Goal: Information Seeking & Learning: Learn about a topic

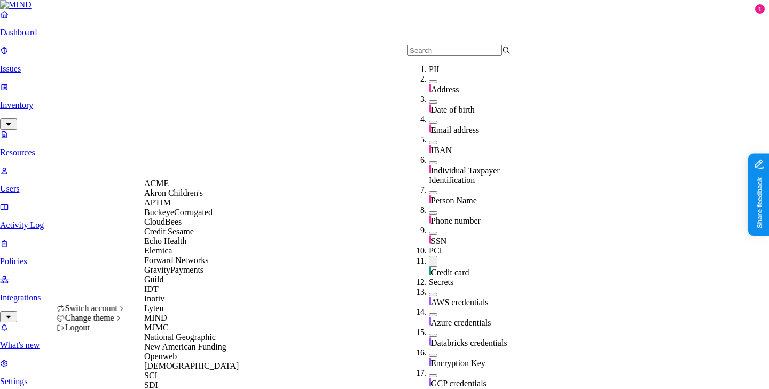
scroll to position [357, 0]
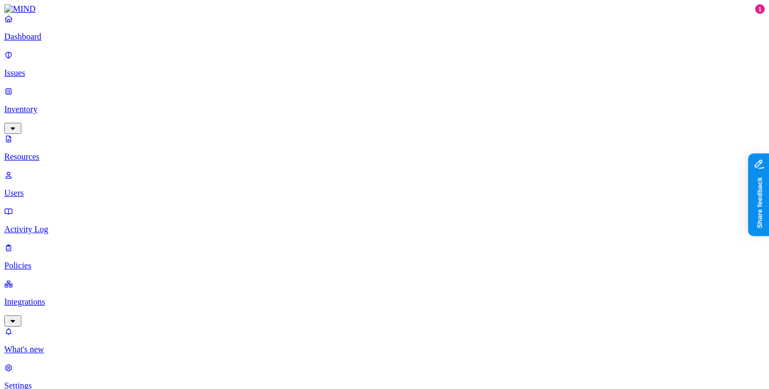
click at [78, 189] on p "Users" at bounding box center [384, 194] width 760 height 10
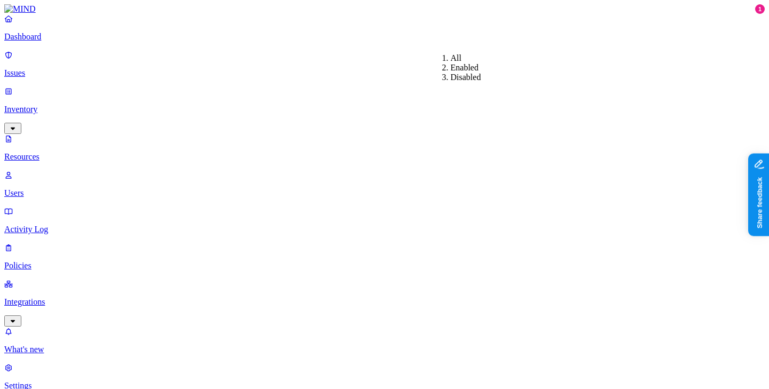
click at [451, 73] on div "Enabled" at bounding box center [451, 68] width 0 height 10
click at [88, 279] on link "Integrations" at bounding box center [384, 302] width 760 height 46
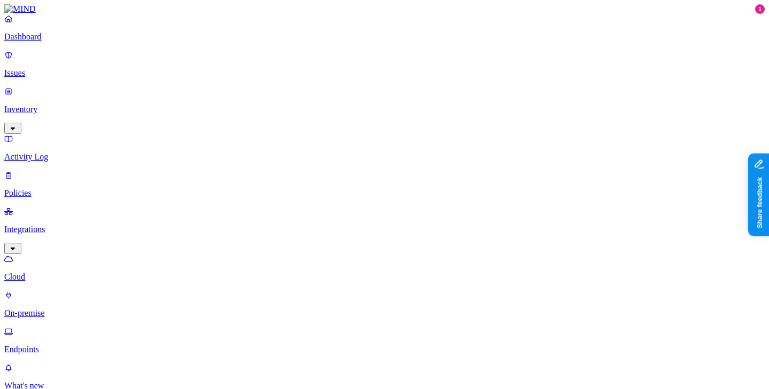
click at [78, 327] on link "Endpoints" at bounding box center [384, 341] width 760 height 28
click at [418, 140] on div "More than 30 days" at bounding box center [418, 159] width 0 height 38
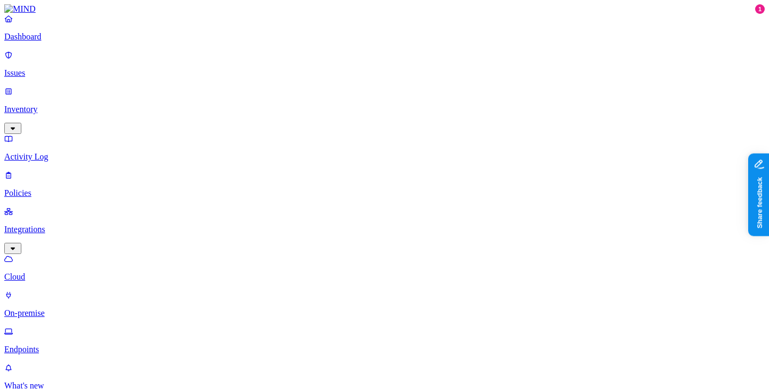
copy span "ruchibajpai101@gmail.com"
type input "ruchibajpai101@gmail.com"
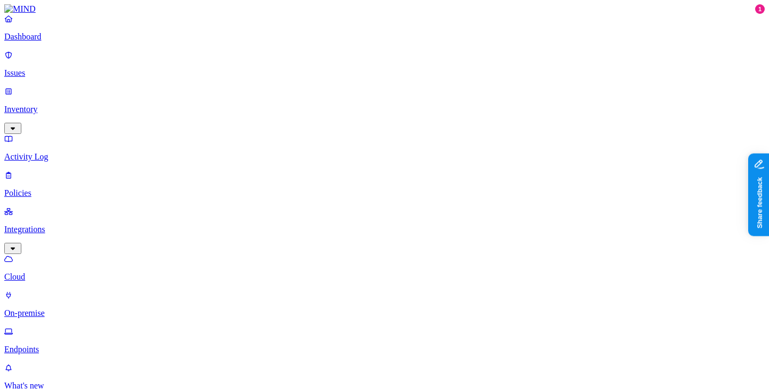
drag, startPoint x: 491, startPoint y: 187, endPoint x: 547, endPoint y: 186, distance: 56.6
type input "ruchibajpai101@gmail.com"
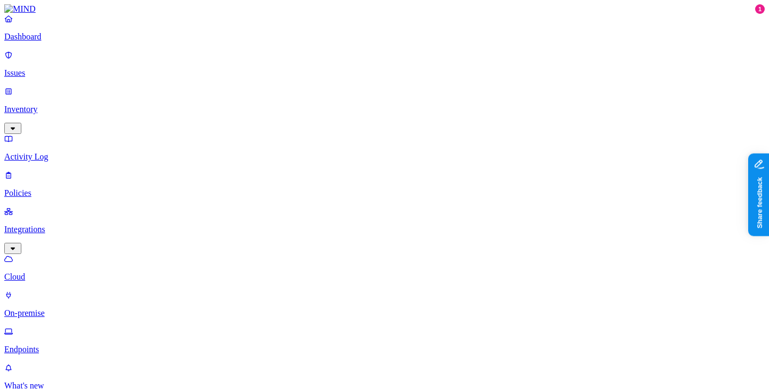
type input "ruchi.bajpai"
drag, startPoint x: 716, startPoint y: 60, endPoint x: 304, endPoint y: 130, distance: 418.3
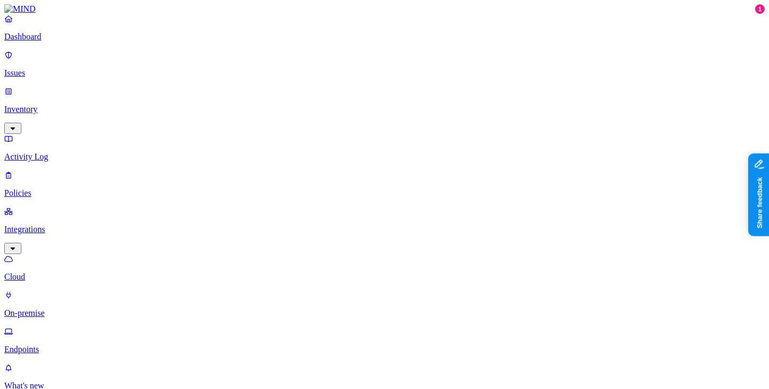
copy span "ruchibajpai101@gmail.com"
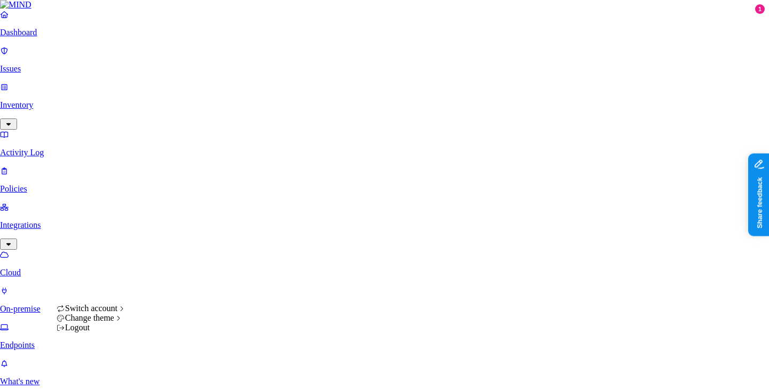
click at [97, 380] on html "Dashboard Issues Inventory Activity Log Policies Integrations Cloud On-premise …" at bounding box center [384, 360] width 769 height 720
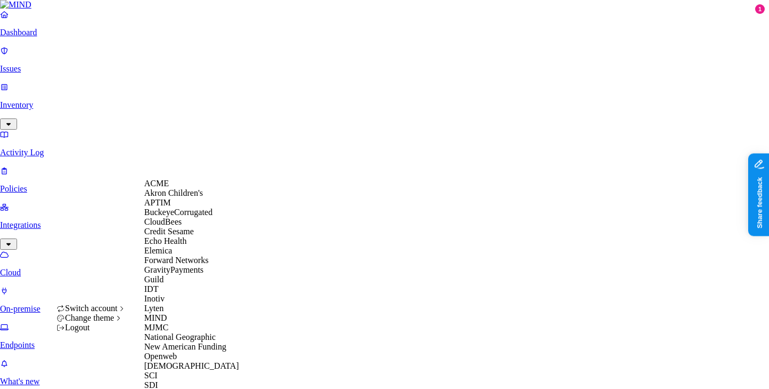
scroll to position [274, 0]
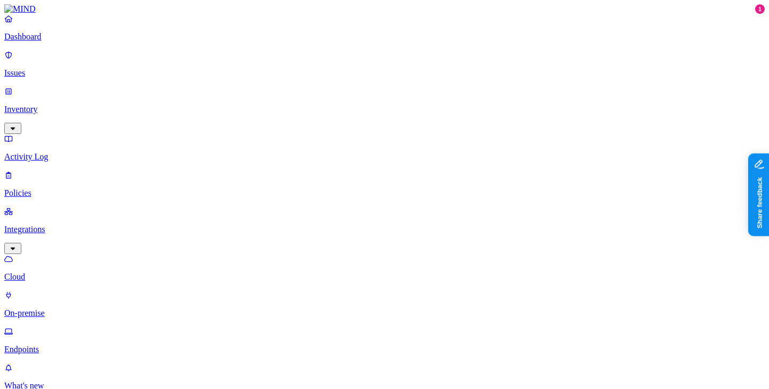
click at [104, 373] on html "Dashboard Issues Inventory Activity Log Policies Integrations Cloud On-premise …" at bounding box center [384, 386] width 769 height 773
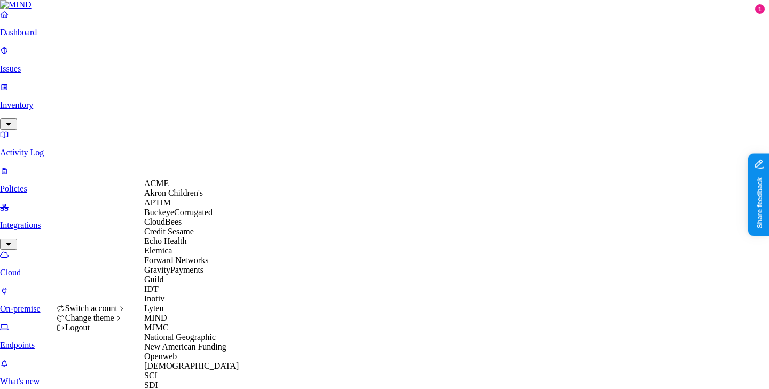
click at [264, 237] on html "Dashboard Issues Inventory Activity Log Policies Integrations Cloud On-premise …" at bounding box center [384, 384] width 769 height 769
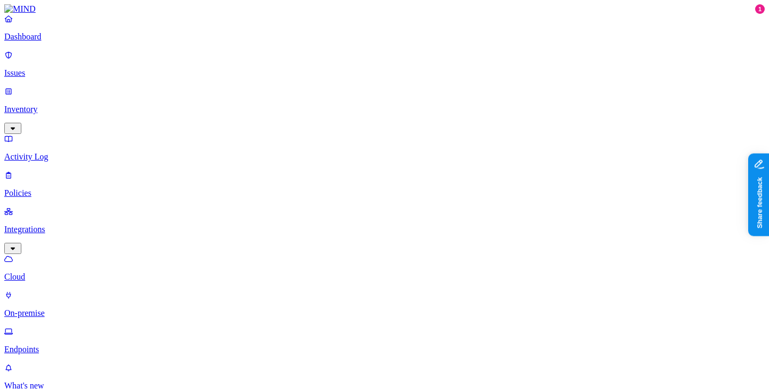
click at [79, 309] on p "On-premise" at bounding box center [384, 314] width 760 height 10
click at [80, 327] on link "Endpoints" at bounding box center [384, 341] width 760 height 28
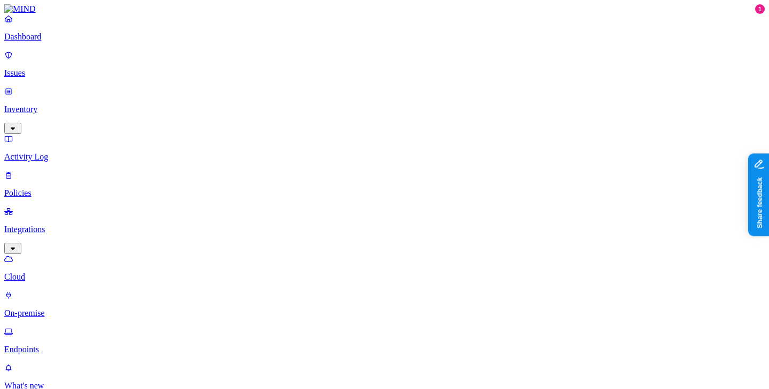
click at [77, 309] on p "On-premise" at bounding box center [384, 314] width 760 height 10
click at [70, 254] on link "Cloud" at bounding box center [384, 268] width 760 height 28
click at [65, 272] on p "Cloud" at bounding box center [384, 277] width 760 height 10
click at [68, 345] on p "Endpoints" at bounding box center [384, 350] width 760 height 10
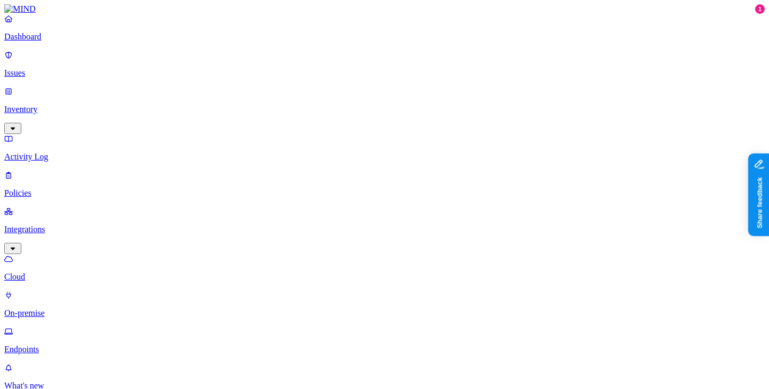
click at [68, 291] on link "On-premise" at bounding box center [384, 305] width 760 height 28
click at [13, 256] on icon at bounding box center [8, 259] width 9 height 7
click at [49, 381] on p "What's new" at bounding box center [384, 386] width 760 height 10
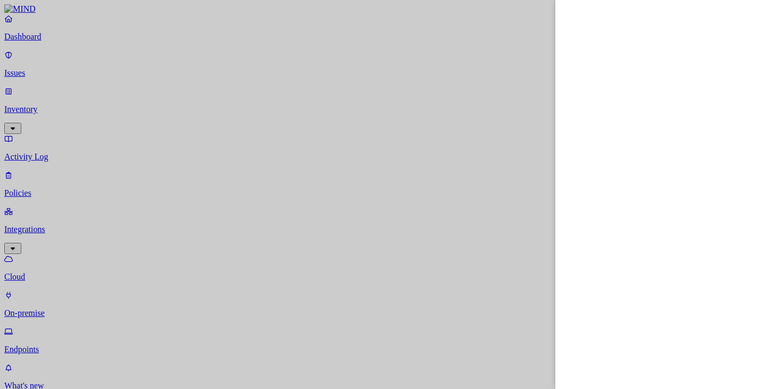
click at [365, 280] on div at bounding box center [384, 194] width 769 height 389
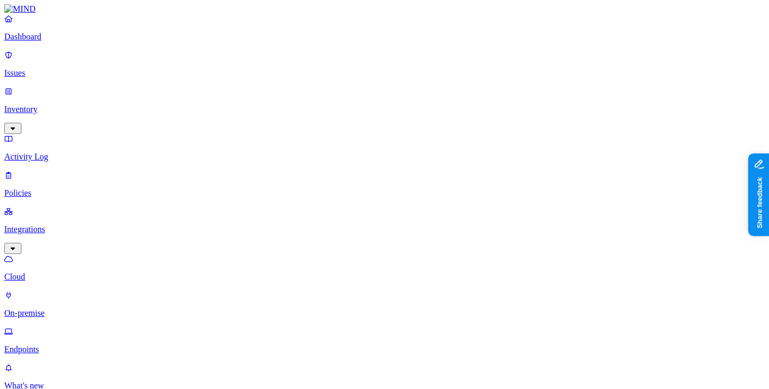
click at [76, 189] on p "Policies" at bounding box center [384, 194] width 760 height 10
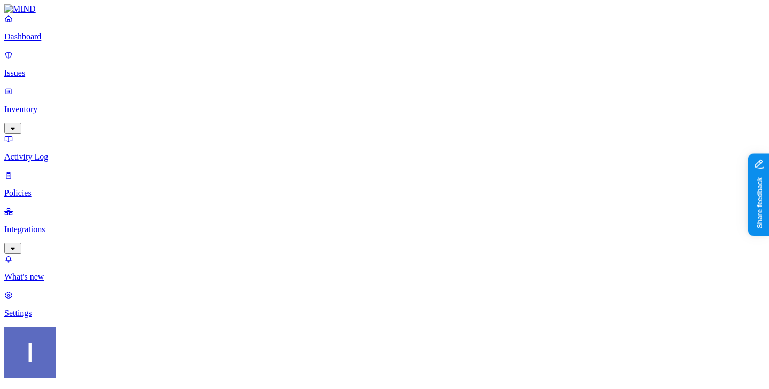
click at [69, 105] on p "Inventory" at bounding box center [384, 110] width 760 height 10
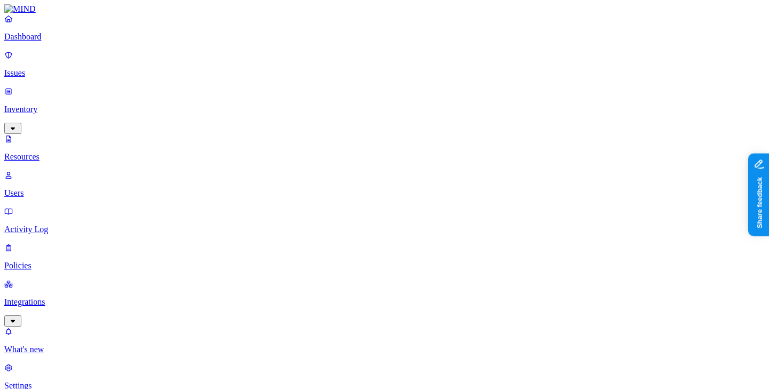
click at [71, 58] on link "Issues" at bounding box center [384, 64] width 760 height 28
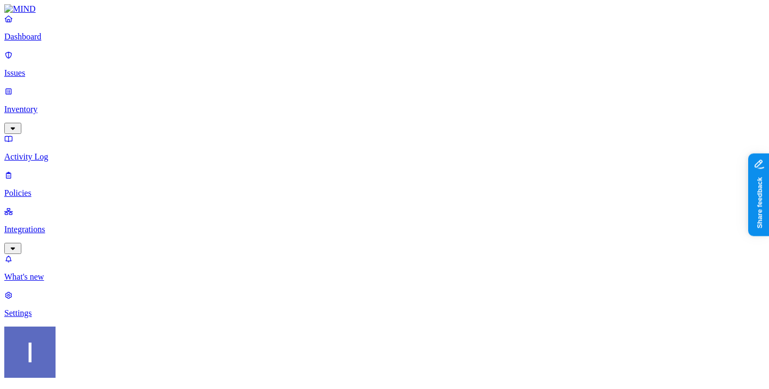
click at [69, 42] on link "Dashboard" at bounding box center [384, 28] width 760 height 28
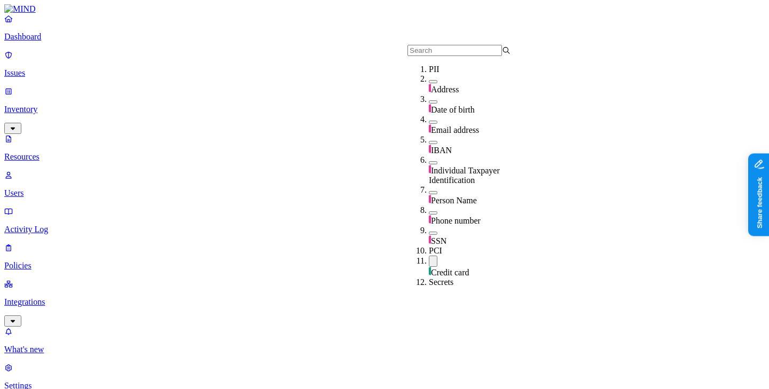
type input "2"
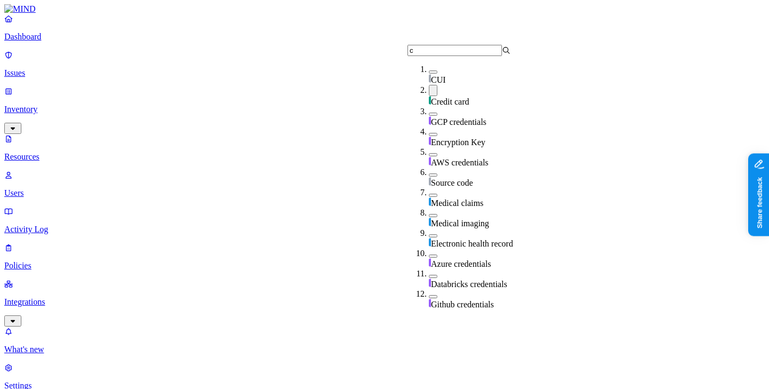
type input "c"
click at [460, 97] on span "Credit card" at bounding box center [450, 101] width 38 height 9
click at [478, 53] on input "c" at bounding box center [454, 50] width 95 height 11
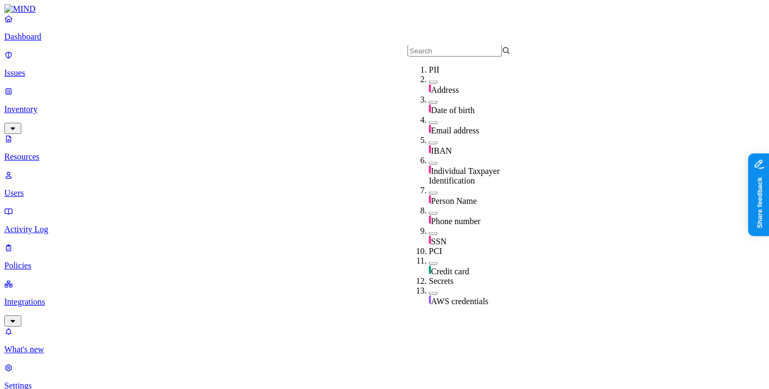
scroll to position [11, 0]
type input "c"
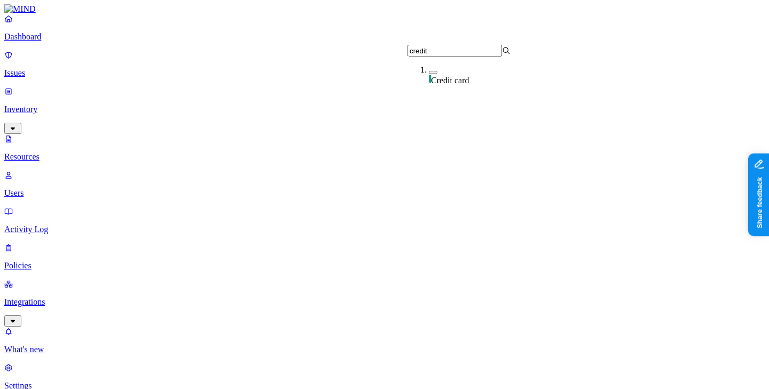
type input "credi"
type input "ssn"
click at [454, 82] on div "SSN" at bounding box center [480, 75] width 103 height 20
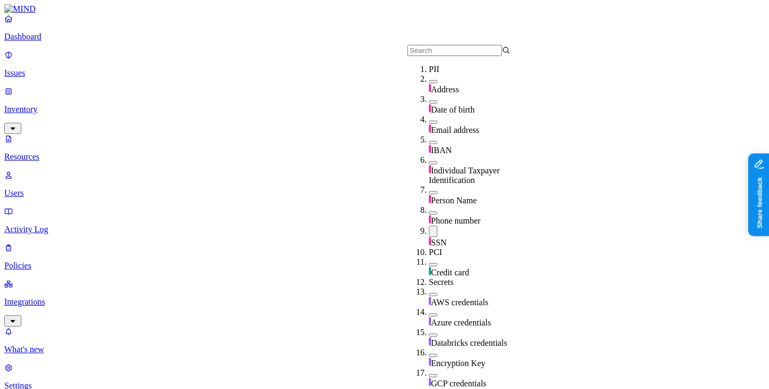
scroll to position [78, 0]
click at [453, 226] on div "SSN" at bounding box center [480, 237] width 103 height 22
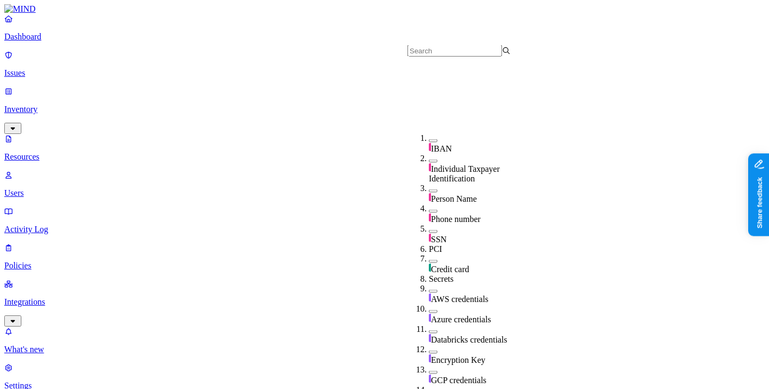
scroll to position [154, 0]
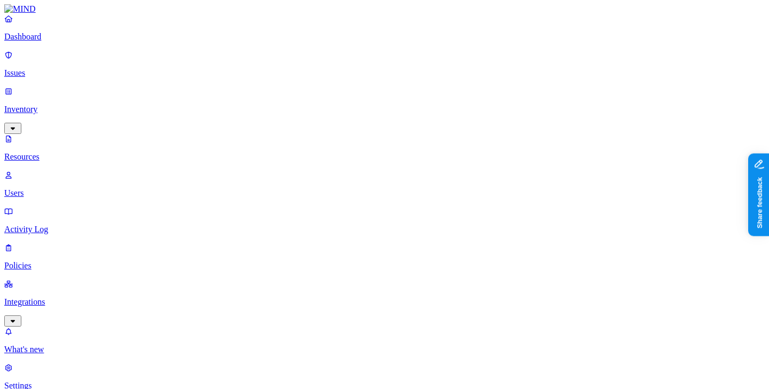
click at [334, 134] on span "Secrets" at bounding box center [331, 138] width 25 height 9
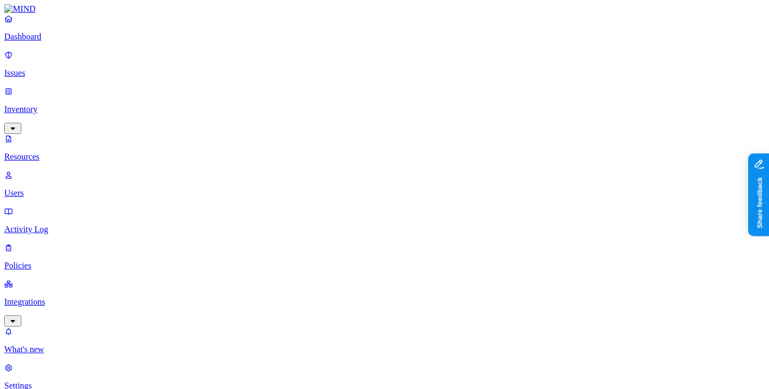
drag, startPoint x: 356, startPoint y: 70, endPoint x: 524, endPoint y: 70, distance: 168.2
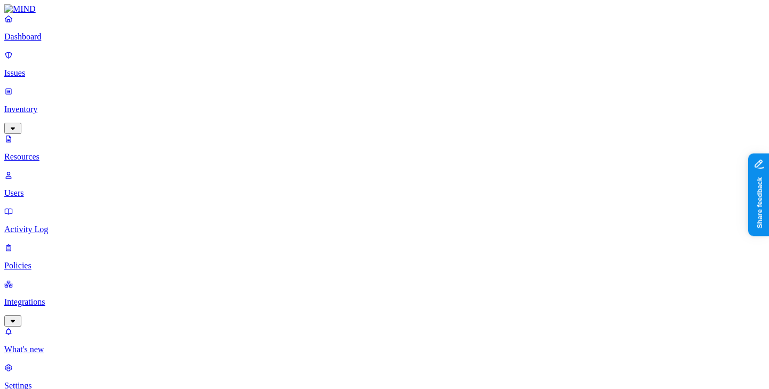
type input "0199979f-0904-706c-a046-0bce78bc3d83"
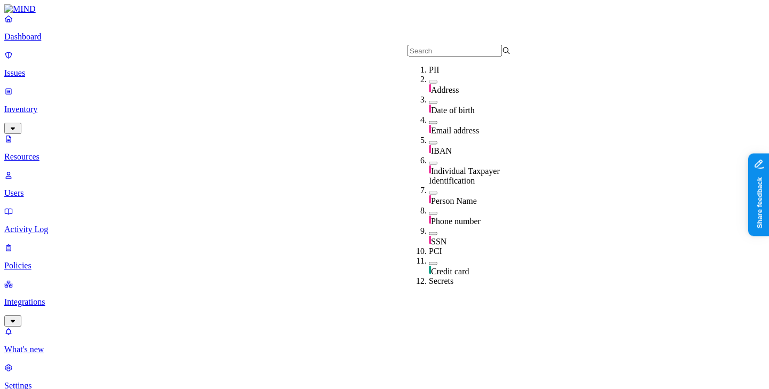
click at [429, 75] on div "PII" at bounding box center [480, 70] width 103 height 10
click at [445, 46] on input "text" at bounding box center [454, 50] width 95 height 11
click at [447, 57] on input "text" at bounding box center [454, 50] width 95 height 11
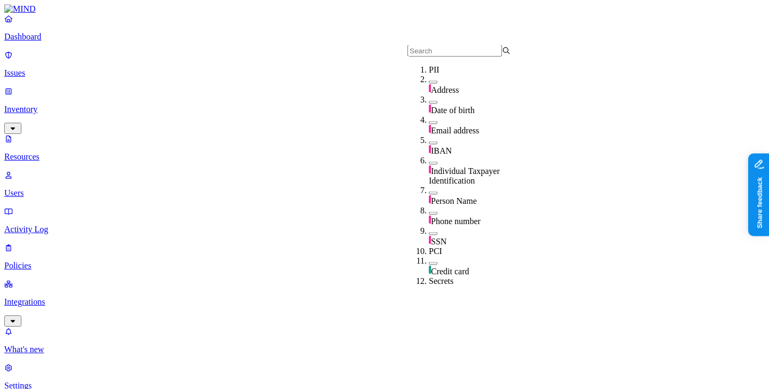
type input "c"
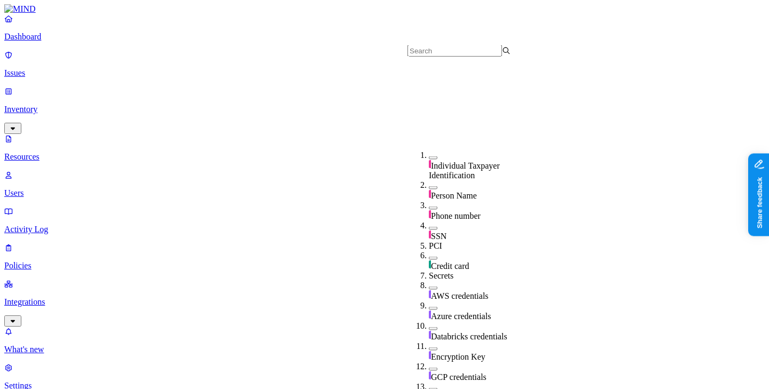
scroll to position [186, 0]
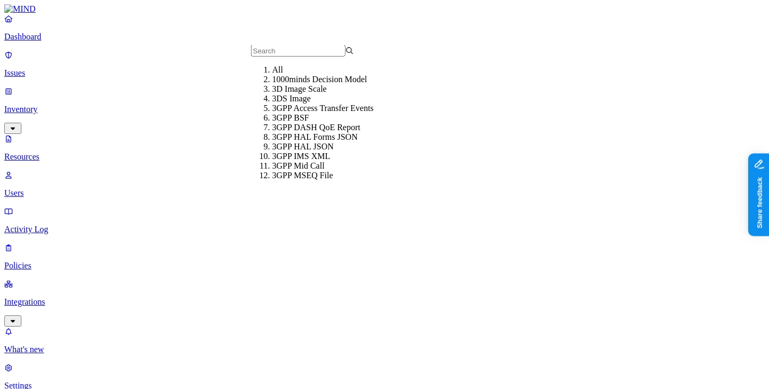
type button "on"
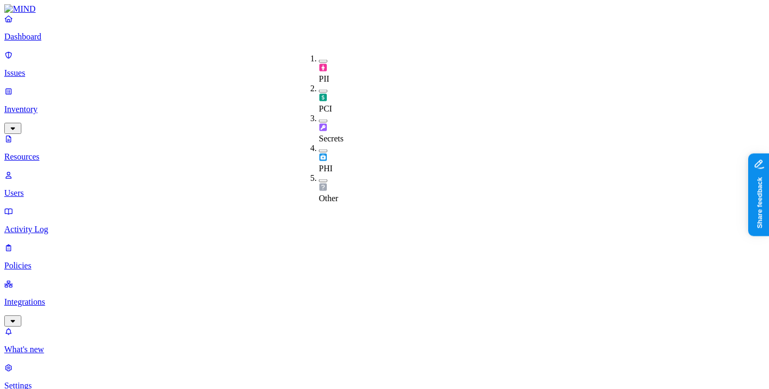
type input "ssn"
click at [439, 76] on span "SSN" at bounding box center [438, 80] width 15 height 9
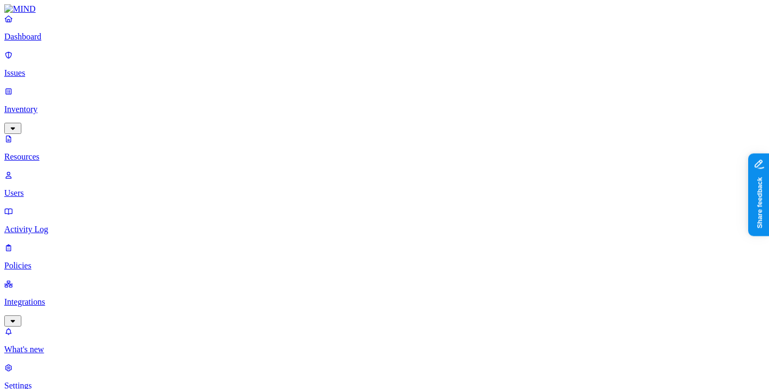
scroll to position [370, 0]
click at [501, 218] on icon at bounding box center [501, 221] width 9 height 7
click at [497, 218] on div "Public" at bounding box center [497, 227] width 0 height 19
click at [497, 123] on ol "Internal users Trusted users Entire domains External users Public" at bounding box center [486, 144] width 21 height 183
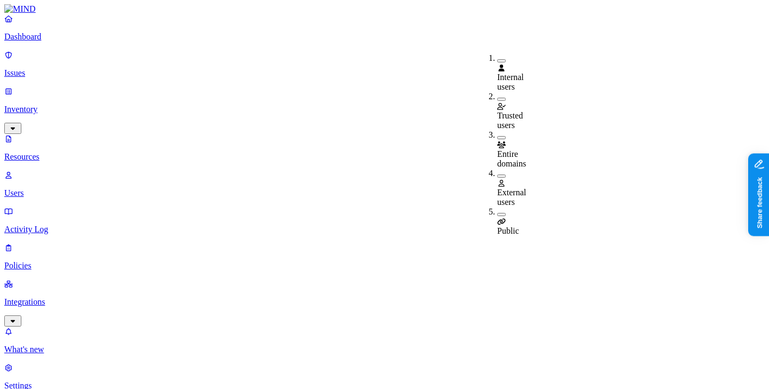
click at [511, 188] on span "External users" at bounding box center [511, 197] width 29 height 19
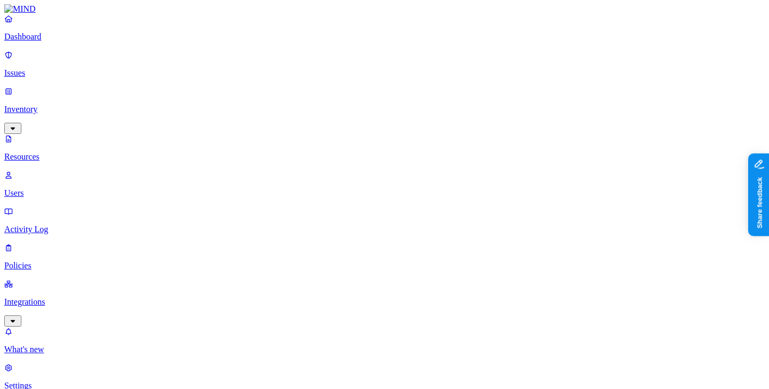
scroll to position [84, 0]
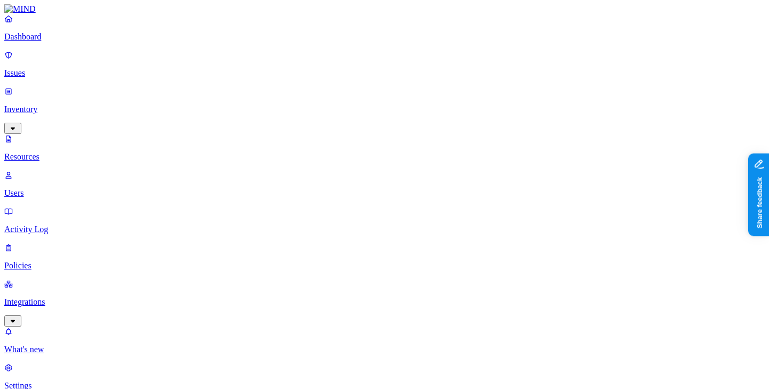
scroll to position [61, 0]
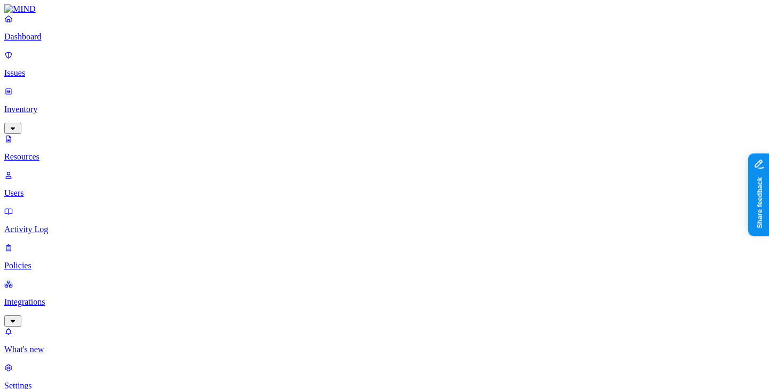
scroll to position [244, 0]
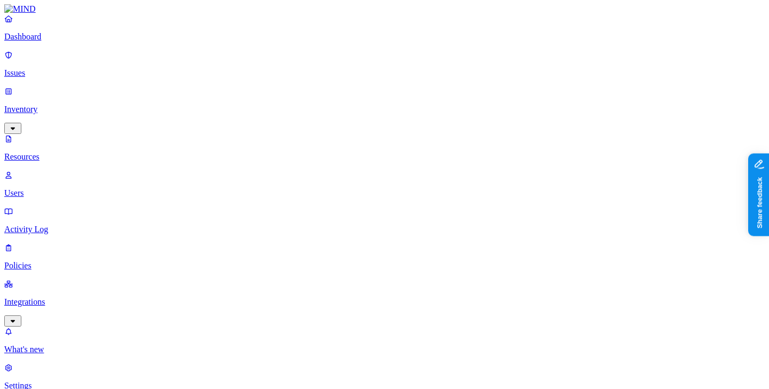
scroll to position [270, 0]
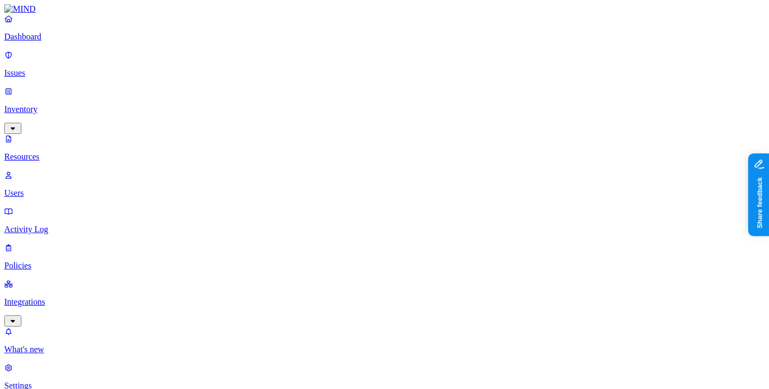
scroll to position [60, 0]
click at [49, 42] on link "Dashboard" at bounding box center [384, 28] width 760 height 28
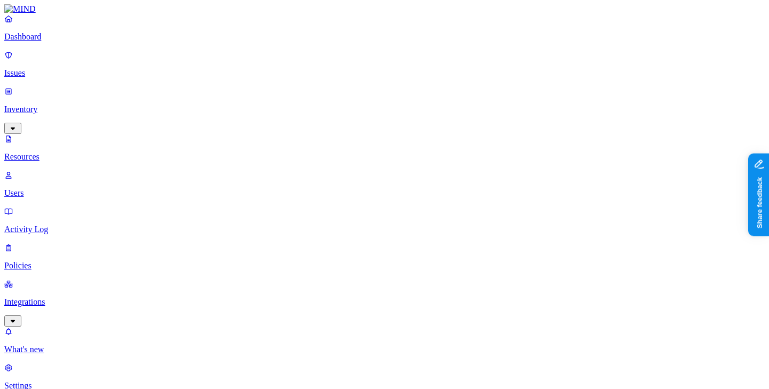
scroll to position [2, 0]
click at [517, 226] on span "Public" at bounding box center [508, 230] width 22 height 9
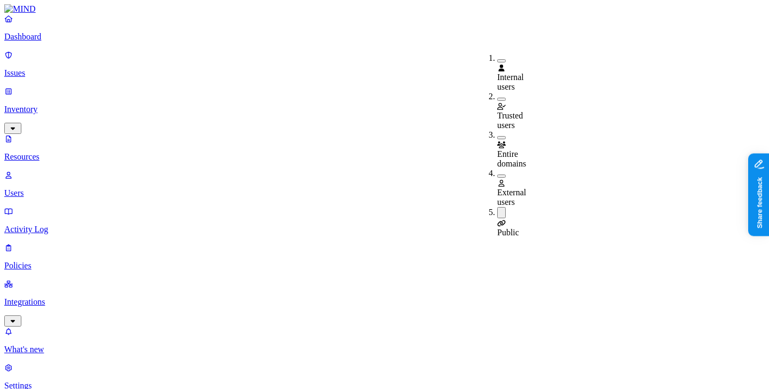
click at [497, 207] on div "Public" at bounding box center [497, 222] width 0 height 30
click at [497, 169] on div "External users" at bounding box center [497, 188] width 0 height 38
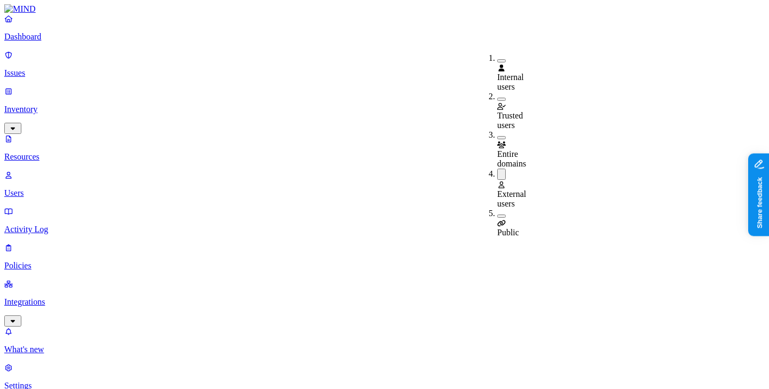
click at [76, 305] on nav "Dashboard Issues Inventory Resources Users Activity Log Policies Integrations W…" at bounding box center [384, 202] width 760 height 377
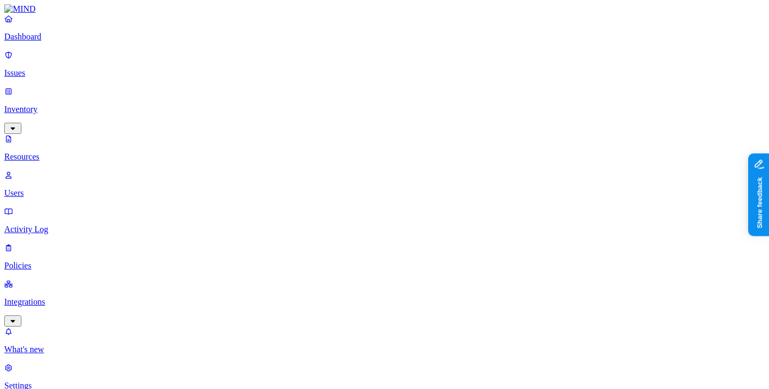
scroll to position [144, 0]
click at [497, 169] on div "External users" at bounding box center [497, 189] width 0 height 40
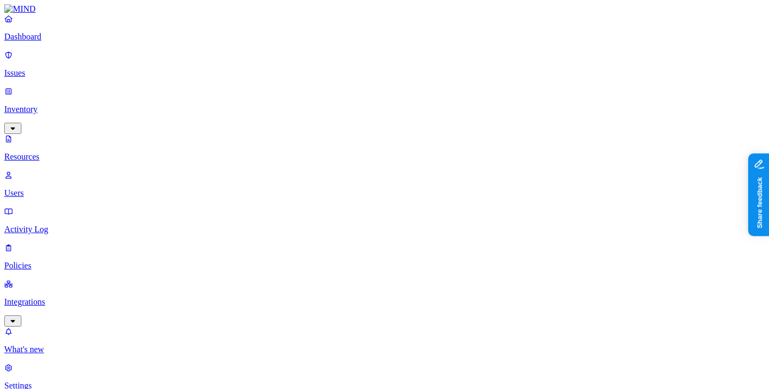
type input "ssn"
click at [446, 80] on span "SSN" at bounding box center [438, 81] width 15 height 9
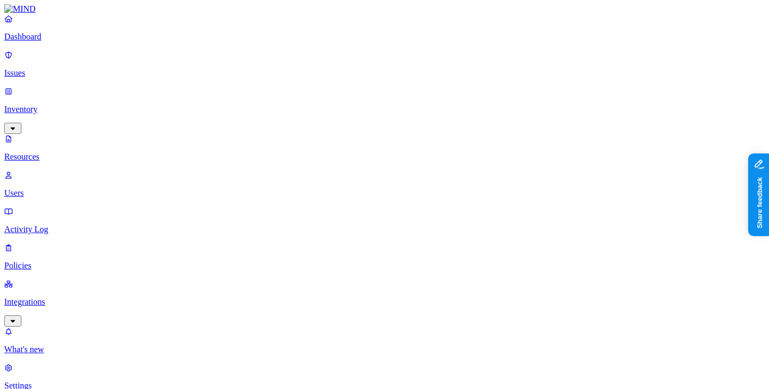
type input "pass"
click at [460, 82] on div "Password" at bounding box center [480, 75] width 103 height 20
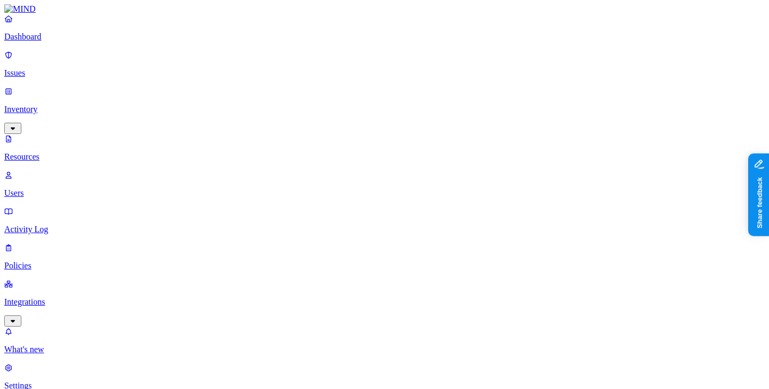
scroll to position [152, 0]
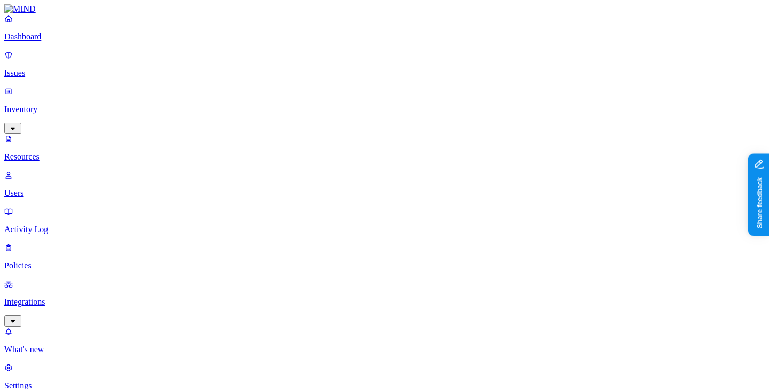
scroll to position [152, 0]
click at [92, 261] on p "Policies" at bounding box center [384, 266] width 760 height 10
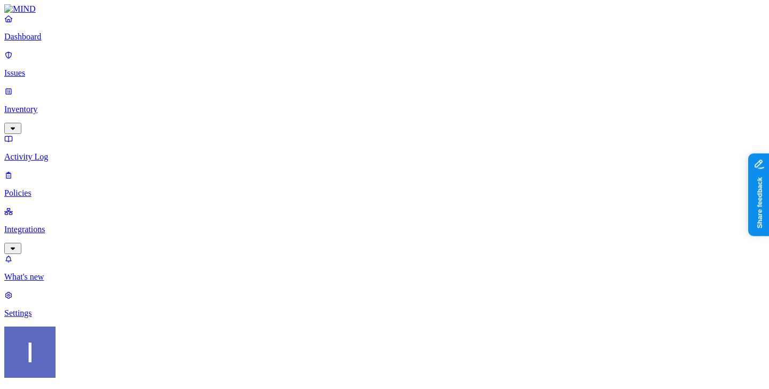
drag, startPoint x: 284, startPoint y: 59, endPoint x: 398, endPoint y: 67, distance: 114.5
click at [76, 68] on p "Issues" at bounding box center [384, 73] width 760 height 10
click at [63, 105] on p "Inventory" at bounding box center [384, 110] width 760 height 10
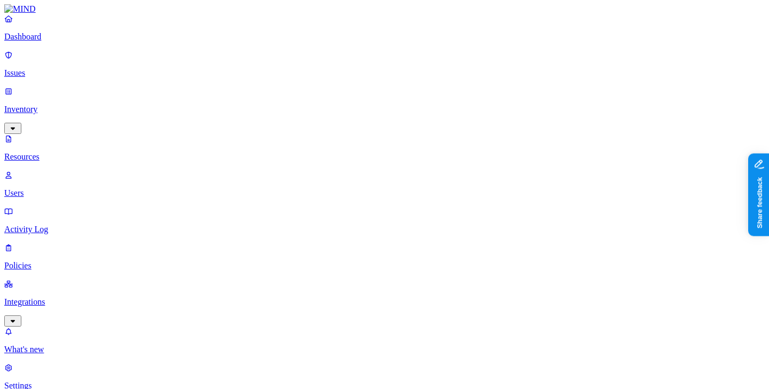
click at [67, 42] on p "Dashboard" at bounding box center [384, 37] width 760 height 10
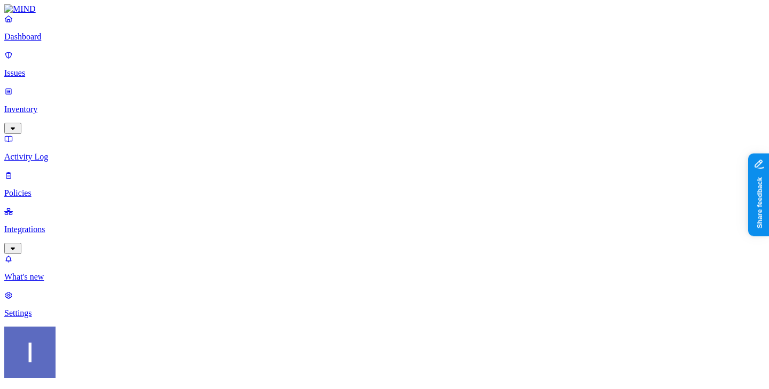
click at [72, 75] on div "Dashboard Issues Inventory Activity Log Policies Integrations" at bounding box center [384, 134] width 760 height 240
click at [76, 105] on p "Inventory" at bounding box center [384, 110] width 760 height 10
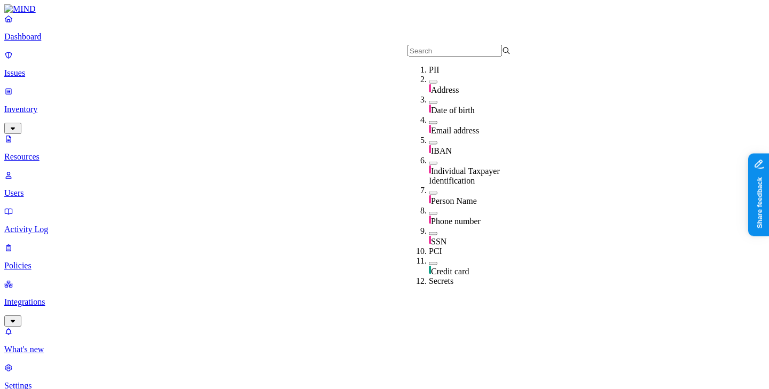
click at [418, 57] on input "text" at bounding box center [454, 50] width 95 height 11
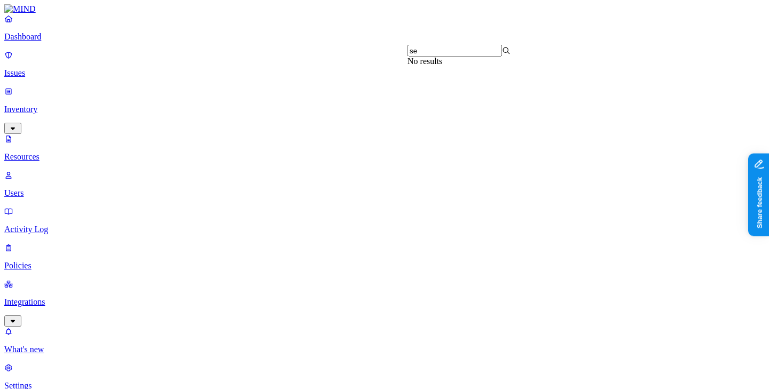
type input "sec"
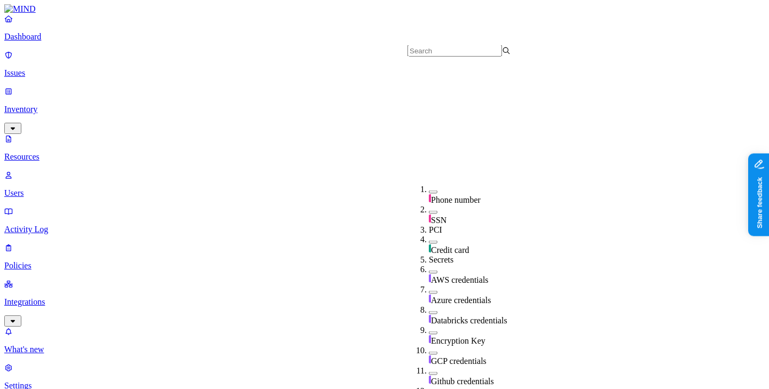
scroll to position [221, 0]
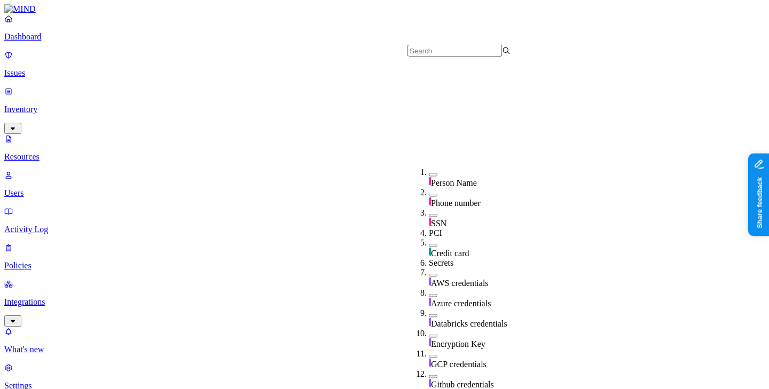
scroll to position [199, 0]
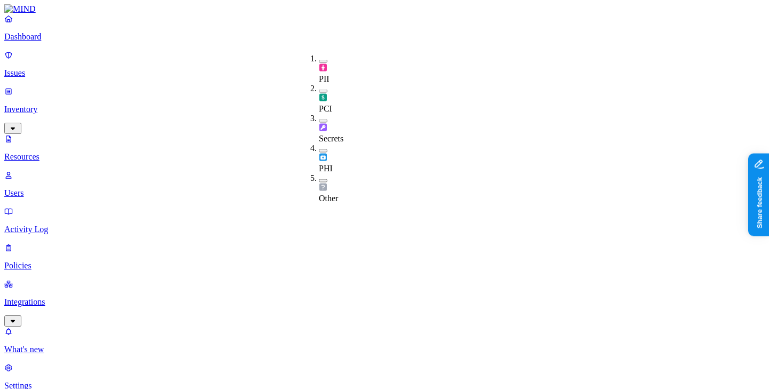
click at [332, 134] on span "Secrets" at bounding box center [331, 138] width 25 height 9
drag, startPoint x: 260, startPoint y: 75, endPoint x: 444, endPoint y: 82, distance: 183.9
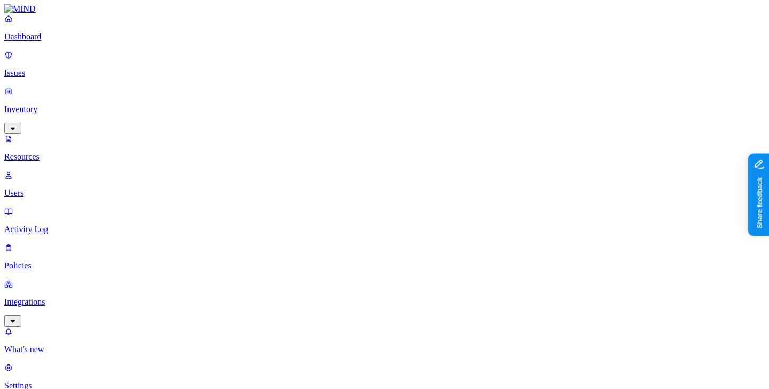
scroll to position [0, 169]
click at [319, 113] on div "Secrets" at bounding box center [319, 129] width 0 height 32
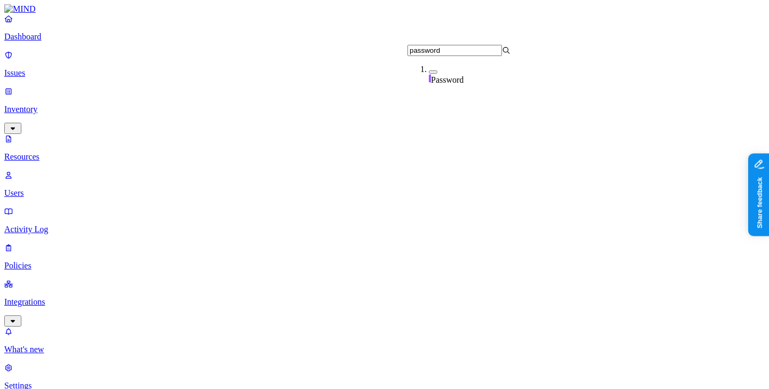
type input "password"
click at [435, 81] on div "Password" at bounding box center [480, 75] width 103 height 20
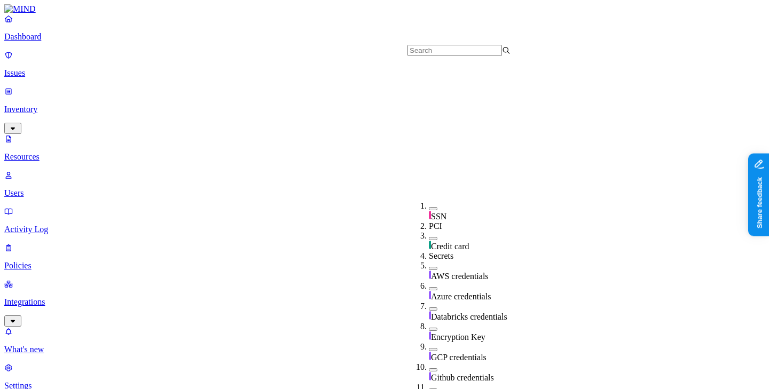
scroll to position [223, 0]
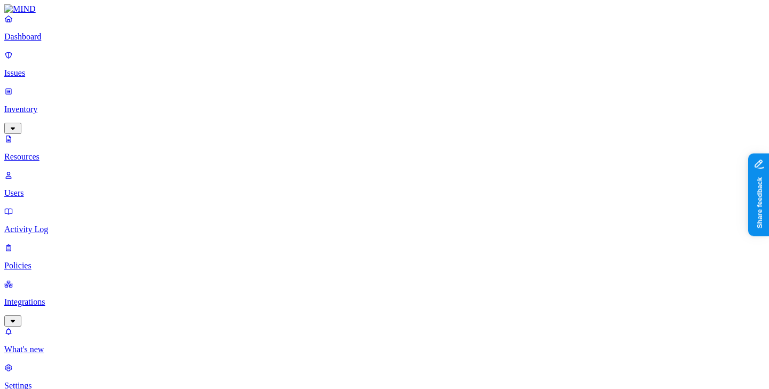
scroll to position [370, 0]
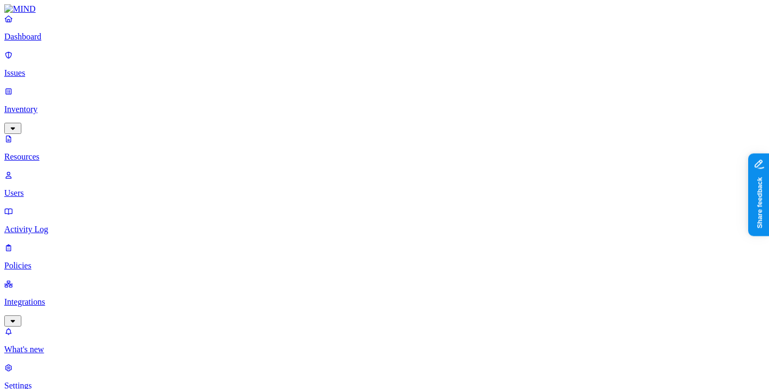
scroll to position [370, 0]
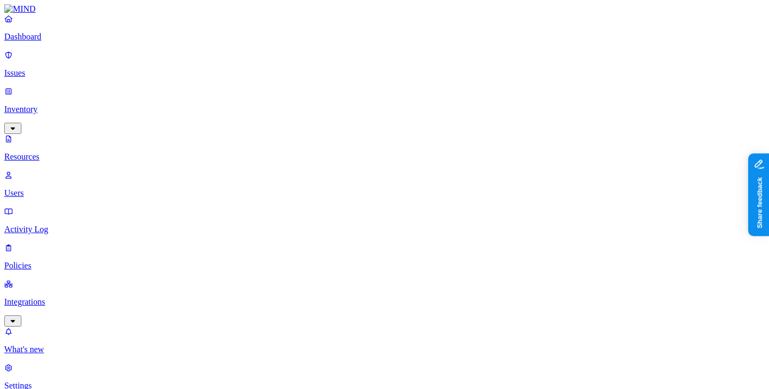
click at [46, 42] on p "Dashboard" at bounding box center [384, 37] width 760 height 10
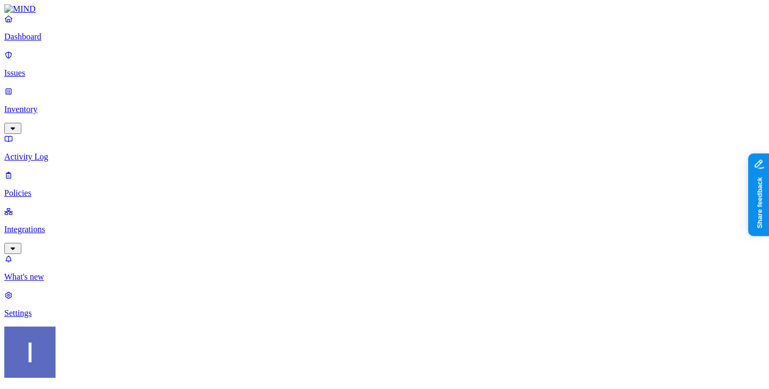
click at [37, 105] on p "Inventory" at bounding box center [384, 110] width 760 height 10
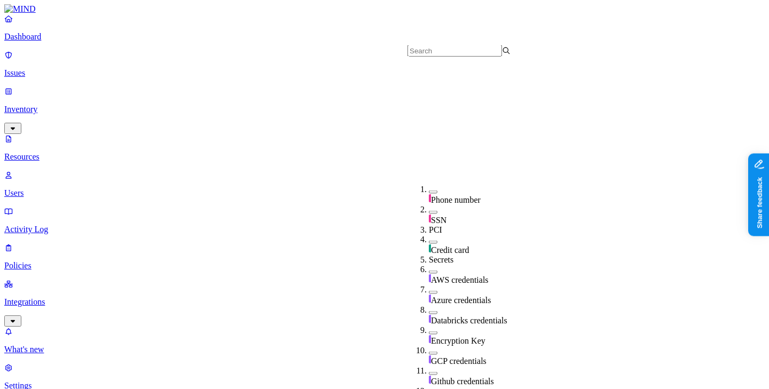
scroll to position [196, 0]
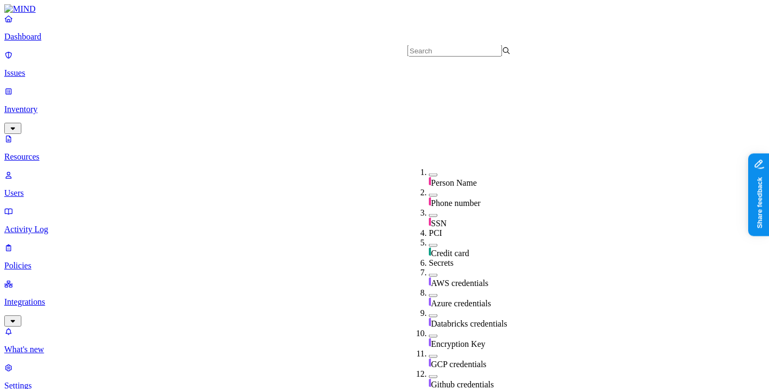
click at [35, 42] on link "Dashboard" at bounding box center [384, 28] width 760 height 28
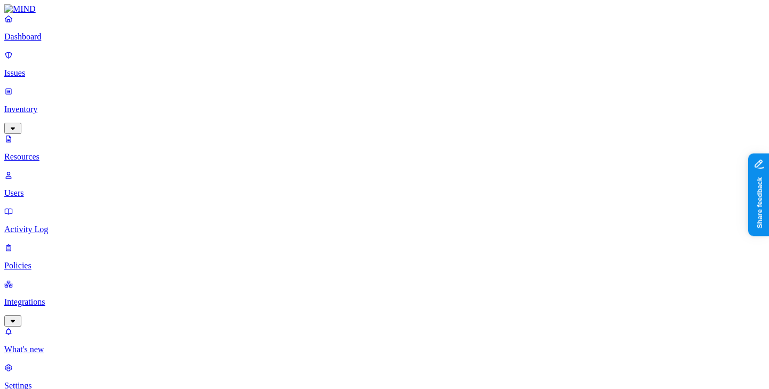
scroll to position [27, 0]
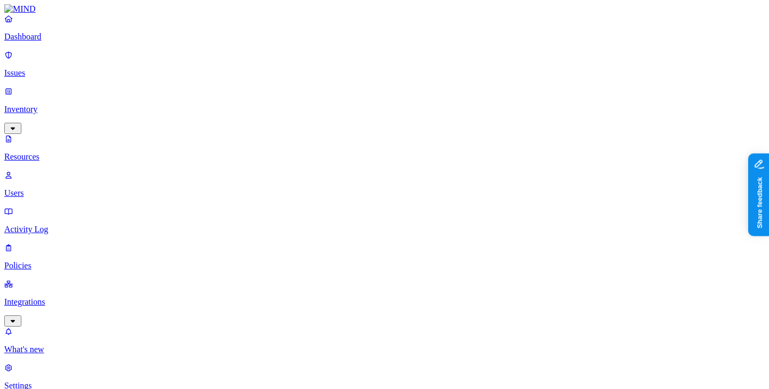
scroll to position [23, 0]
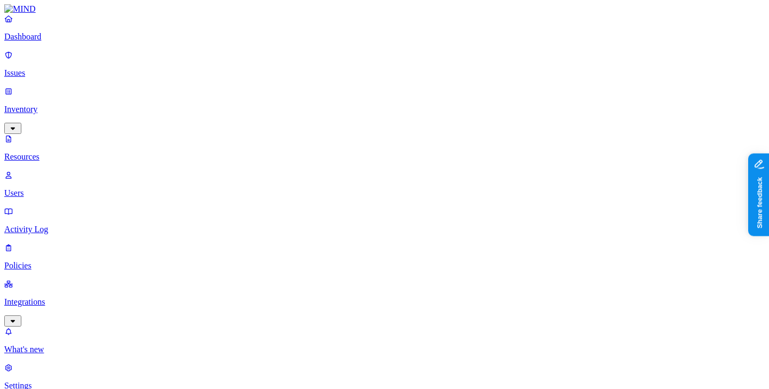
scroll to position [19, 0]
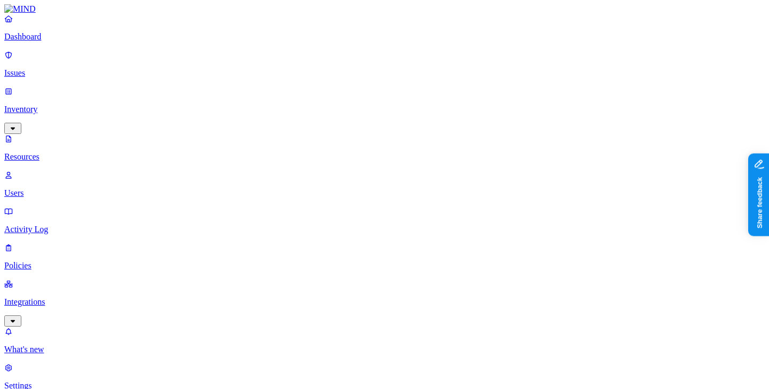
scroll to position [90, 0]
click at [92, 87] on link "Inventory" at bounding box center [384, 110] width 760 height 46
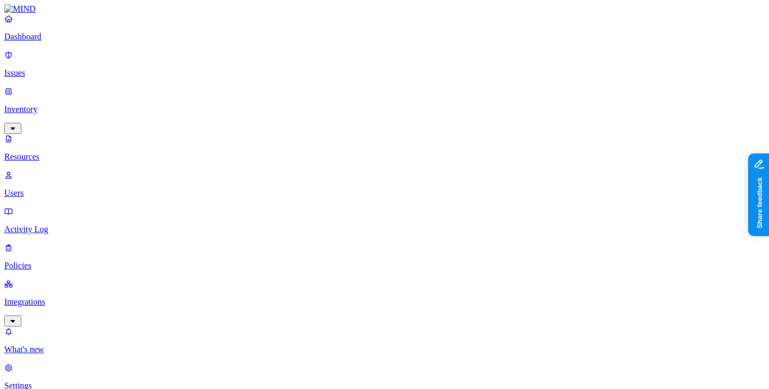
drag, startPoint x: 263, startPoint y: 58, endPoint x: 379, endPoint y: 85, distance: 119.6
click at [72, 262] on nav "Dashboard Issues Inventory Resources Users Activity Log Policies Integrations W…" at bounding box center [384, 202] width 760 height 377
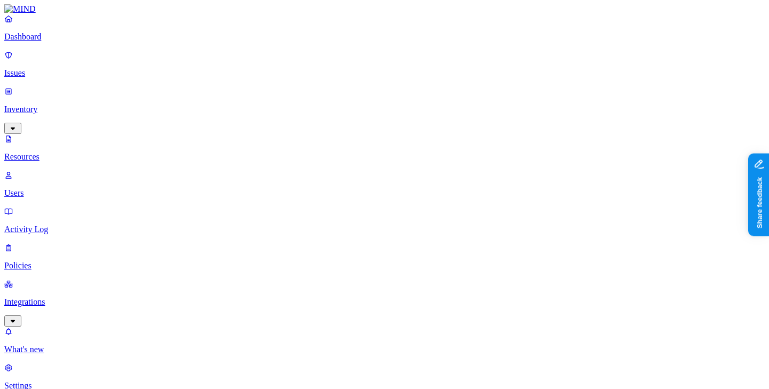
type input "Training"
type input "pdf"
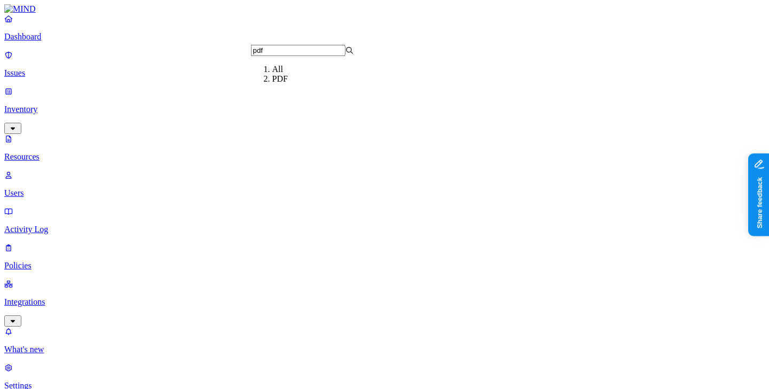
click at [291, 84] on div "PDF" at bounding box center [323, 79] width 103 height 10
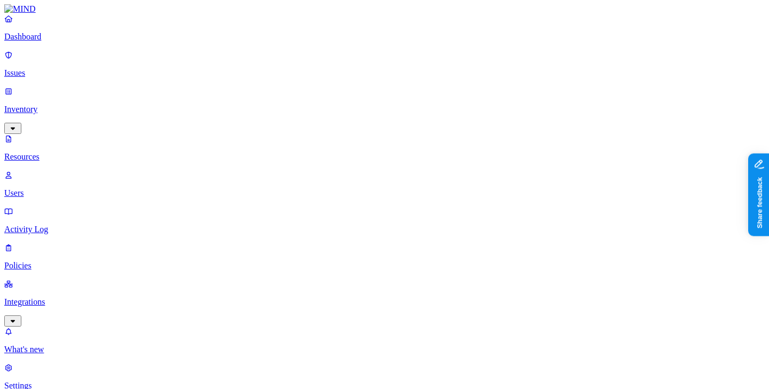
type input "password"
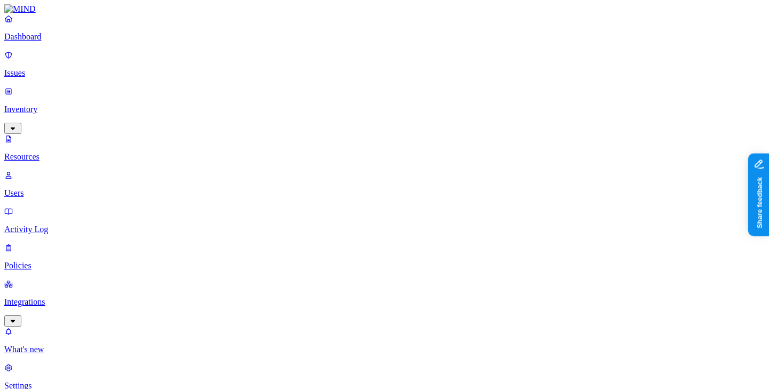
scroll to position [211, 0]
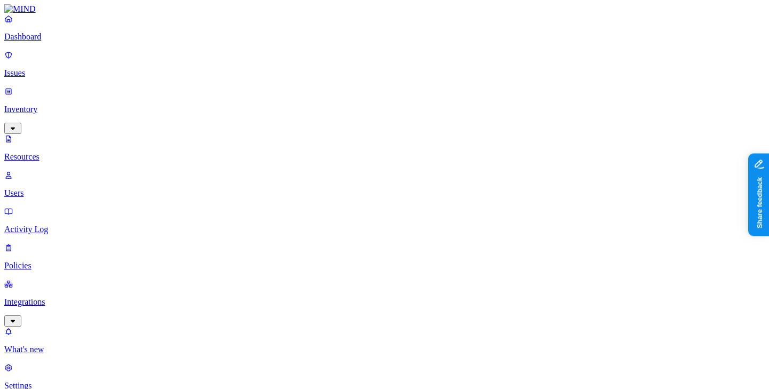
click at [77, 42] on p "Dashboard" at bounding box center [384, 37] width 760 height 10
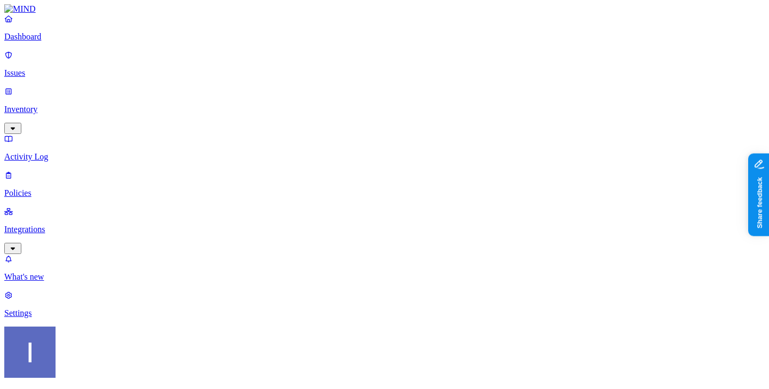
click at [68, 72] on link "Issues" at bounding box center [384, 64] width 760 height 28
click at [68, 91] on link "Inventory" at bounding box center [384, 110] width 760 height 46
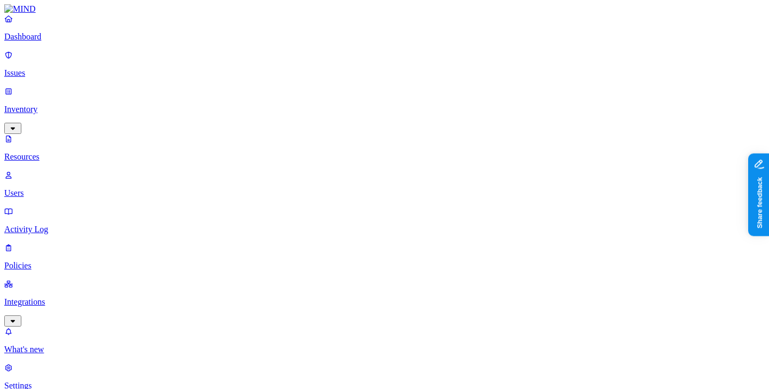
click at [40, 261] on p "Policies" at bounding box center [384, 266] width 760 height 10
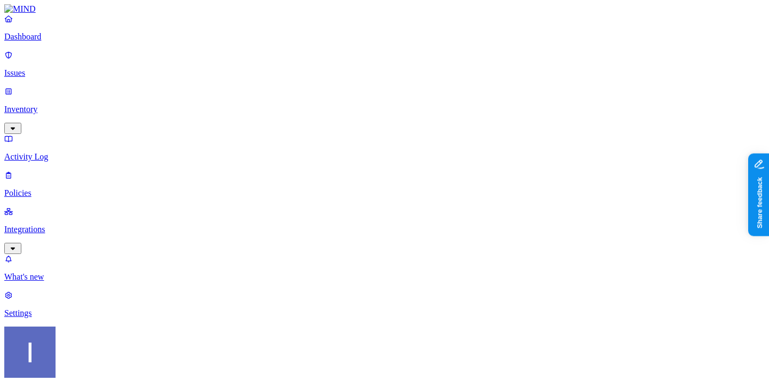
click at [54, 68] on p "Issues" at bounding box center [384, 73] width 760 height 10
click at [194, 154] on div "Resolved" at bounding box center [194, 169] width 0 height 30
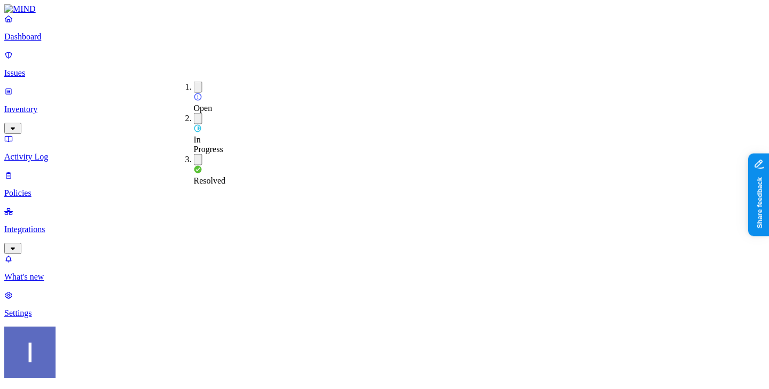
drag, startPoint x: 355, startPoint y: 88, endPoint x: 414, endPoint y: 88, distance: 59.3
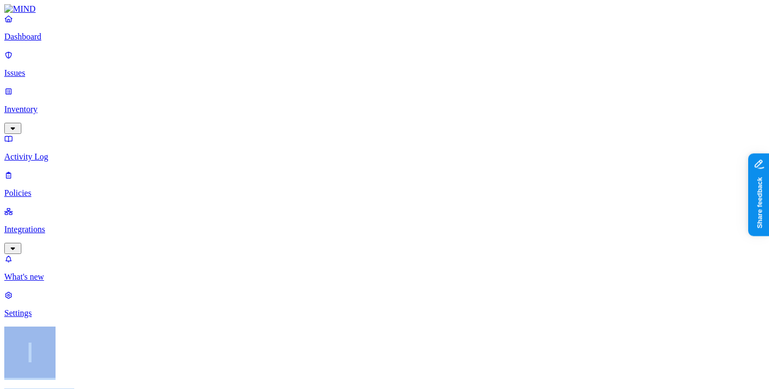
drag, startPoint x: 707, startPoint y: 15, endPoint x: 15, endPoint y: 391, distance: 786.9
drag, startPoint x: 83, startPoint y: 85, endPoint x: 82, endPoint y: 96, distance: 11.3
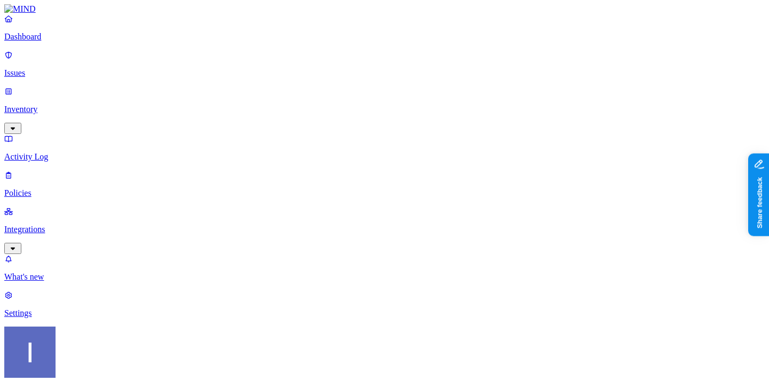
click at [83, 105] on p "Inventory" at bounding box center [384, 110] width 760 height 10
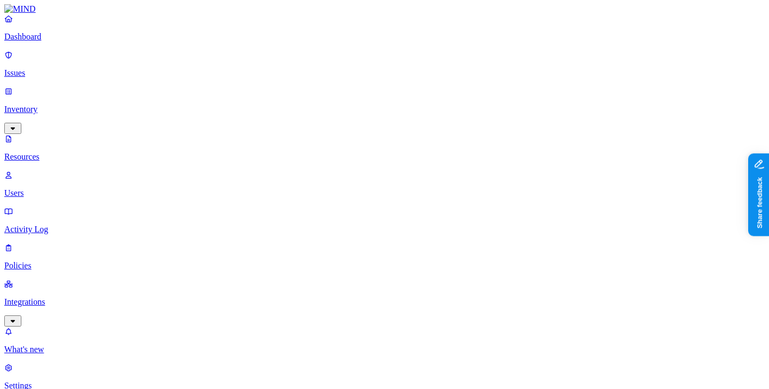
scroll to position [164, 0]
